Goal: Find specific page/section: Find specific page/section

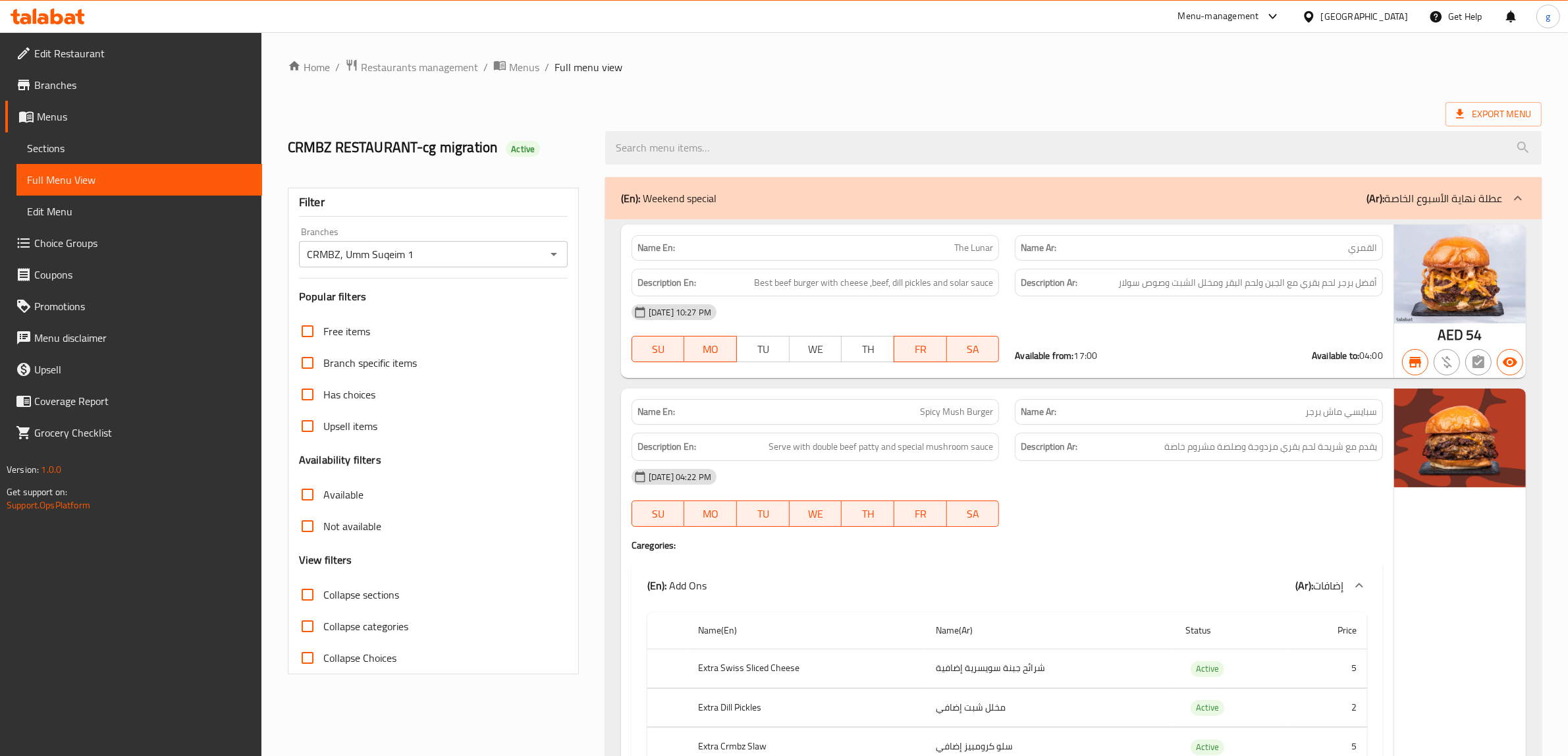
click at [44, 7] on div at bounding box center [47, 17] width 96 height 26
click at [47, 12] on icon at bounding box center [47, 16] width 74 height 16
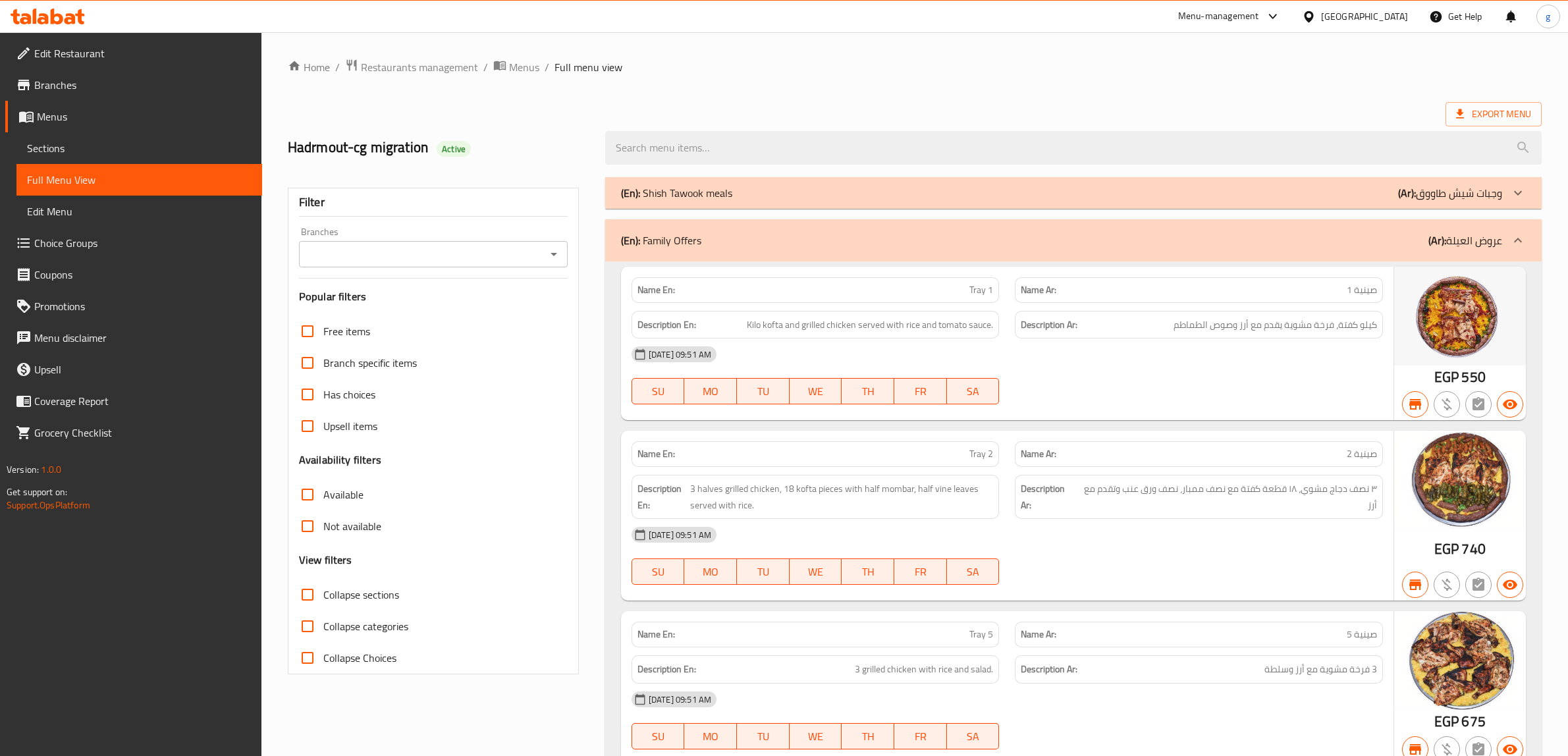
scroll to position [16679, 0]
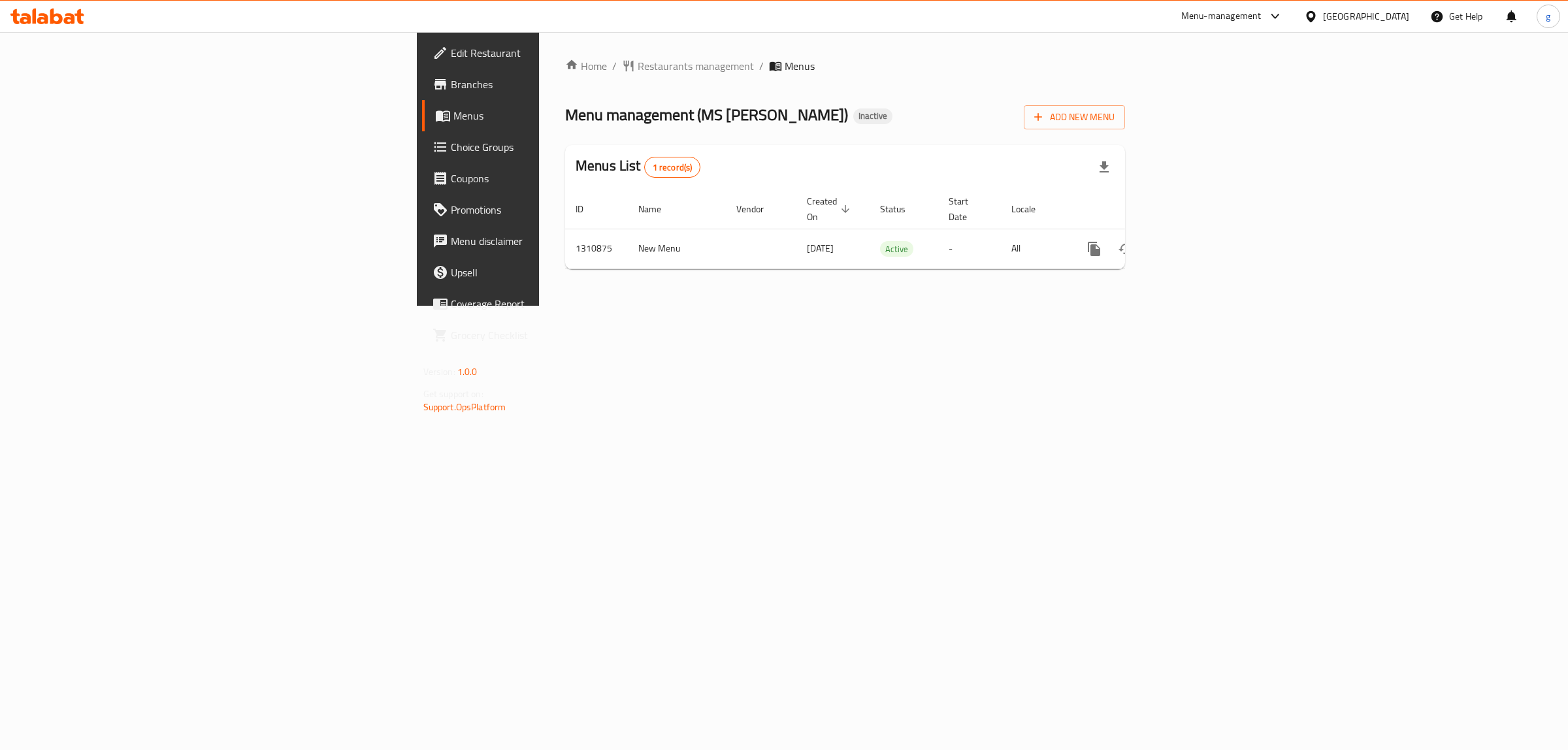
click at [451, 85] on span "Branches" at bounding box center [560, 84] width 218 height 16
click at [432, 86] on icon at bounding box center [440, 84] width 16 height 16
